Goal: Check status: Check status

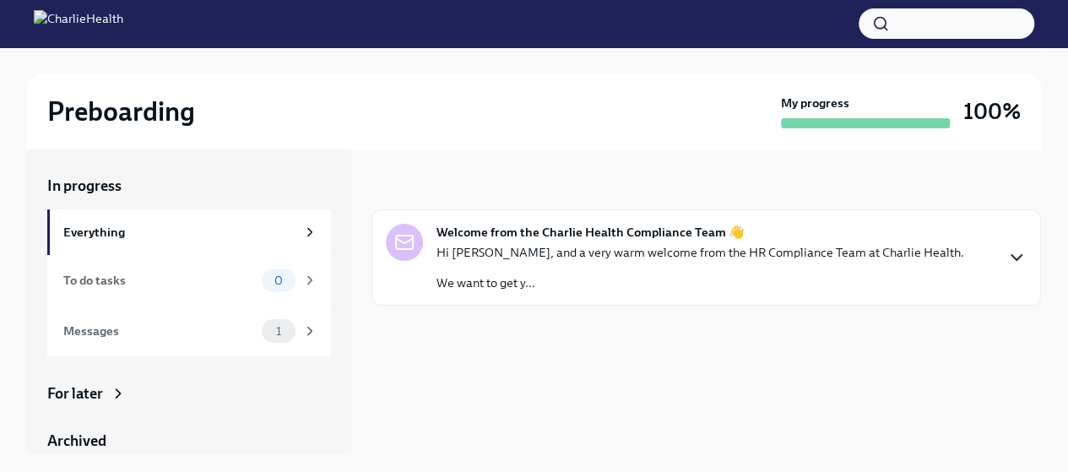
click at [1026, 251] on icon "button" at bounding box center [1017, 257] width 20 height 20
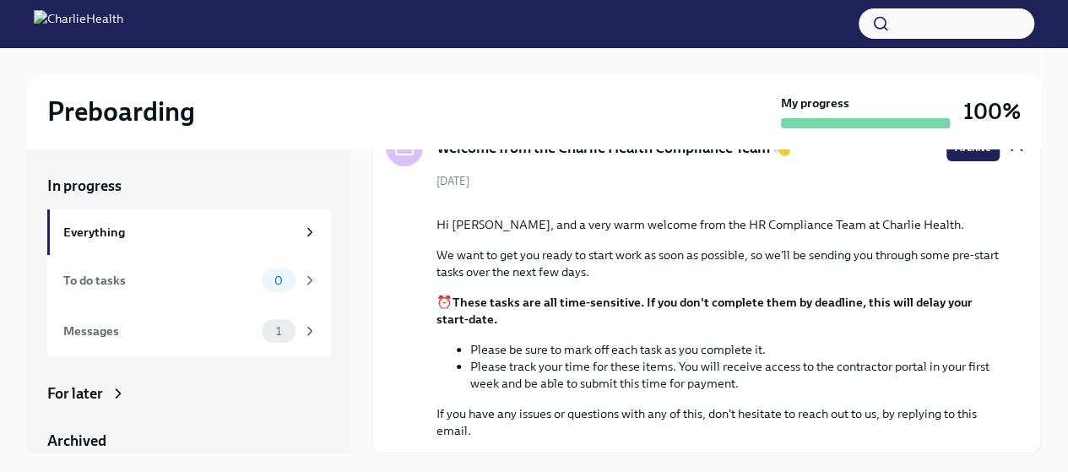
click at [149, 400] on div "For later" at bounding box center [189, 393] width 284 height 20
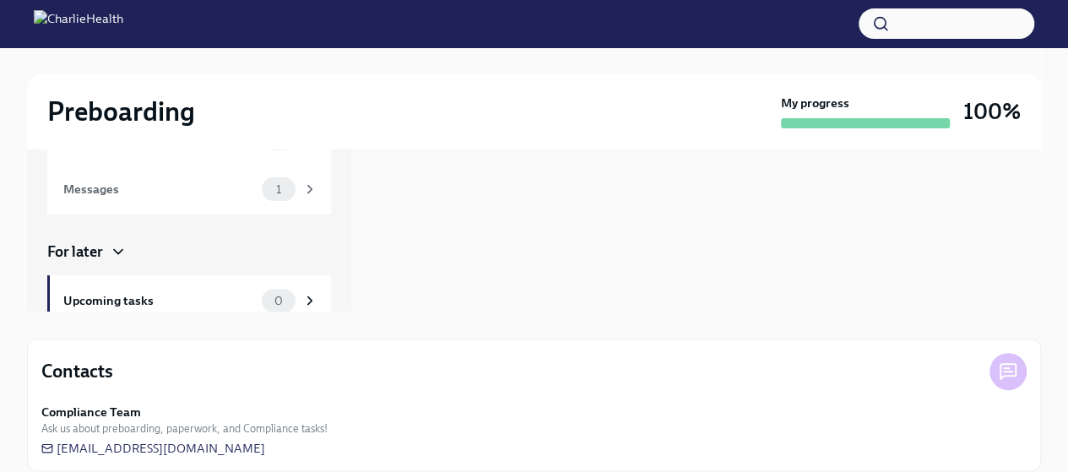
scroll to position [160, 0]
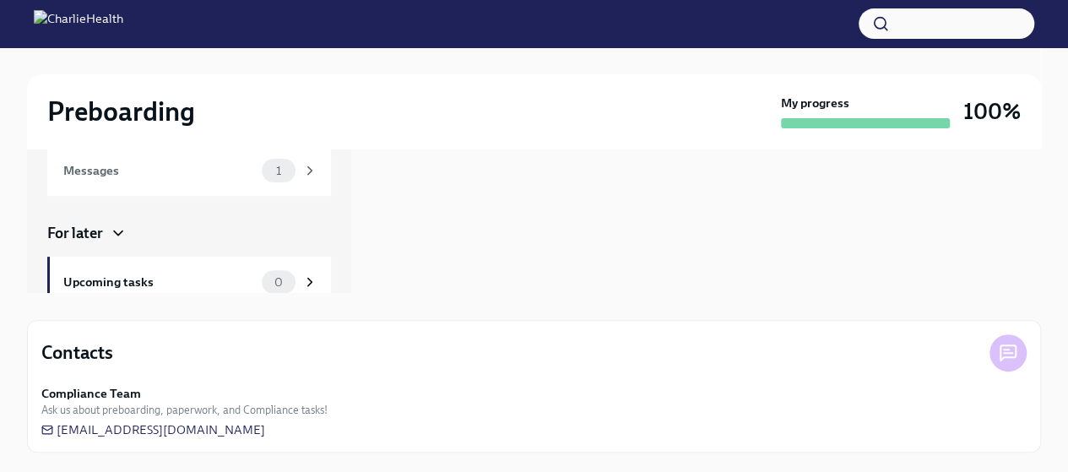
click at [287, 284] on div "0" at bounding box center [290, 282] width 56 height 24
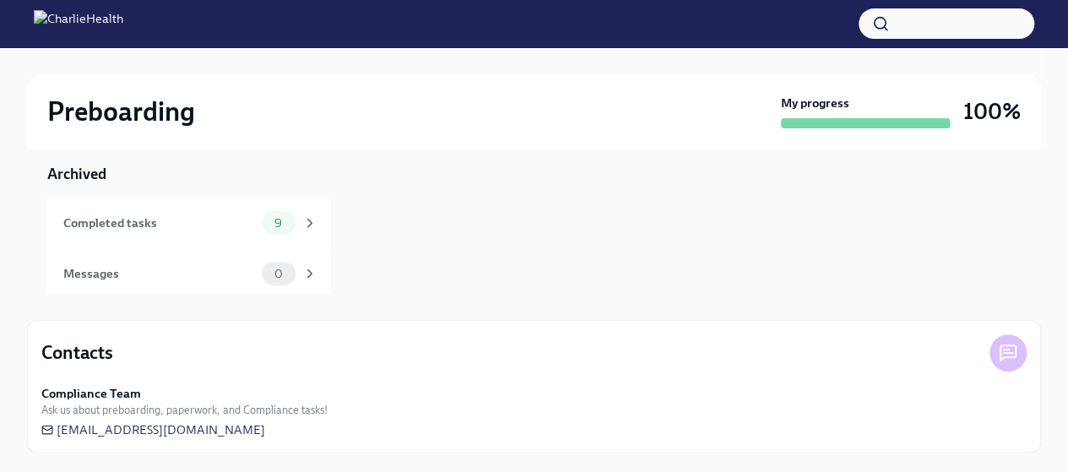
scroll to position [176, 0]
click at [304, 226] on div "Completed tasks 9" at bounding box center [189, 218] width 284 height 51
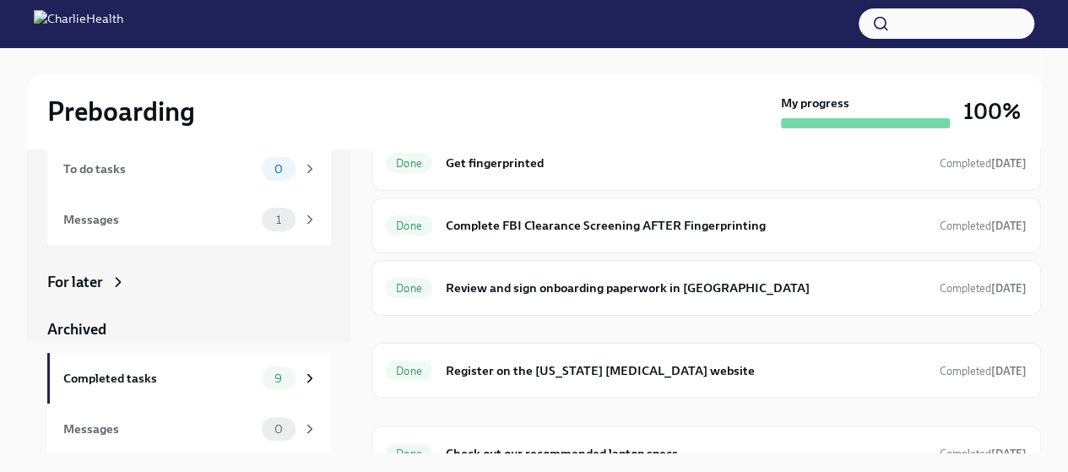
scroll to position [328, 0]
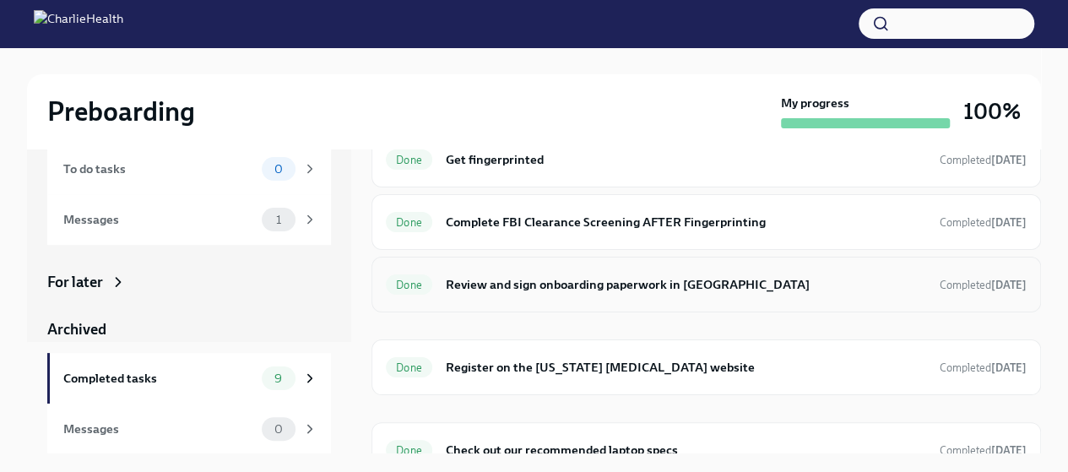
click at [812, 296] on div "Done Review and sign onboarding paperwork in [GEOGRAPHIC_DATA] Completed [DATE]" at bounding box center [707, 285] width 670 height 56
click at [826, 295] on div "Done Review and sign onboarding paperwork in [GEOGRAPHIC_DATA] Completed [DATE]" at bounding box center [707, 285] width 670 height 56
click at [821, 288] on h6 "Review and sign onboarding paperwork in [GEOGRAPHIC_DATA]" at bounding box center [686, 284] width 481 height 19
